Goal: Navigation & Orientation: Go to known website

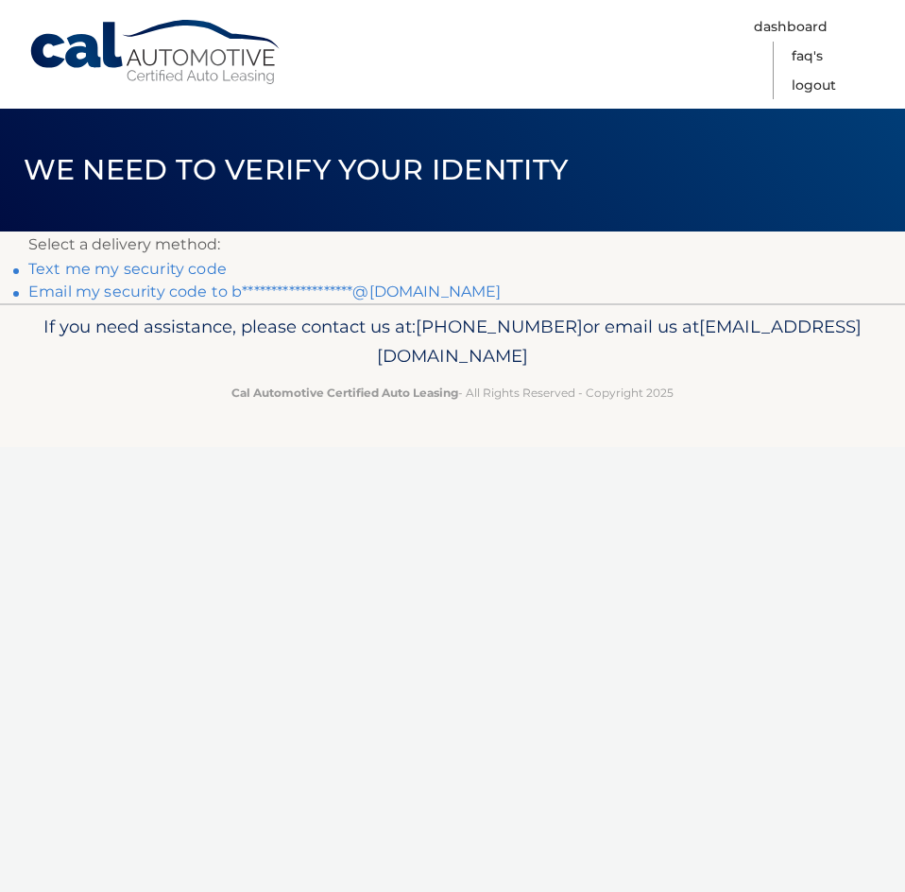
click at [342, 291] on link "**********" at bounding box center [264, 291] width 473 height 18
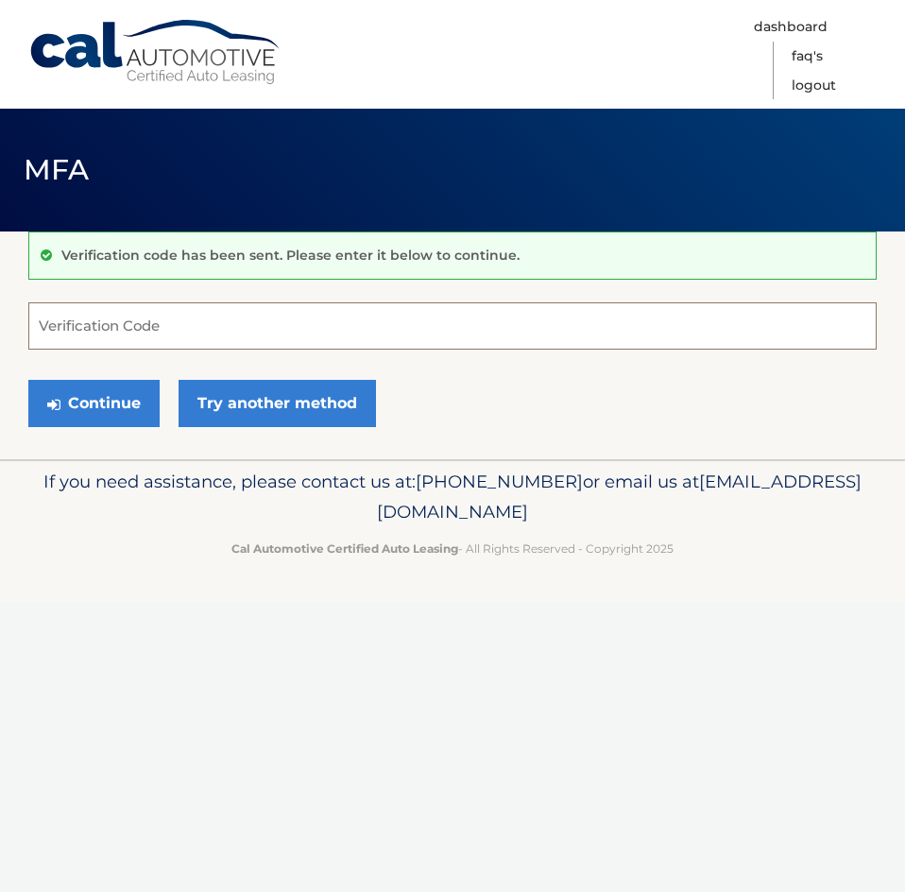
click at [172, 323] on input "Verification Code" at bounding box center [452, 325] width 848 height 47
paste input "011006"
type input "011006"
click at [138, 396] on button "Continue" at bounding box center [93, 403] width 131 height 47
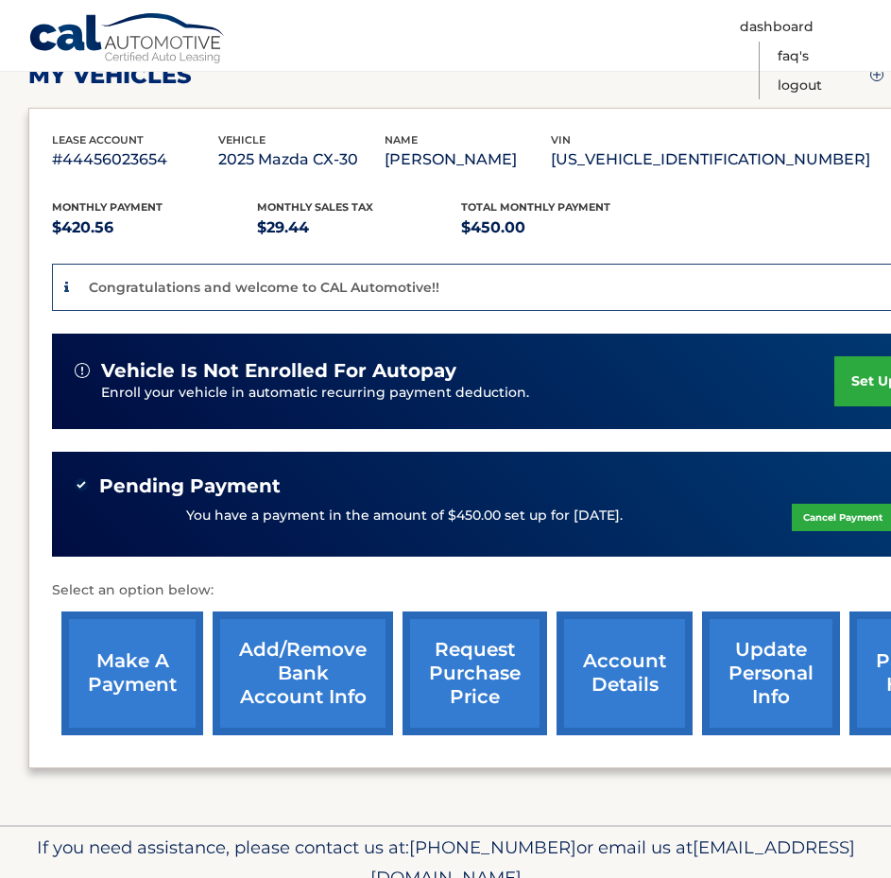
scroll to position [156, 0]
